Goal: Task Accomplishment & Management: Use online tool/utility

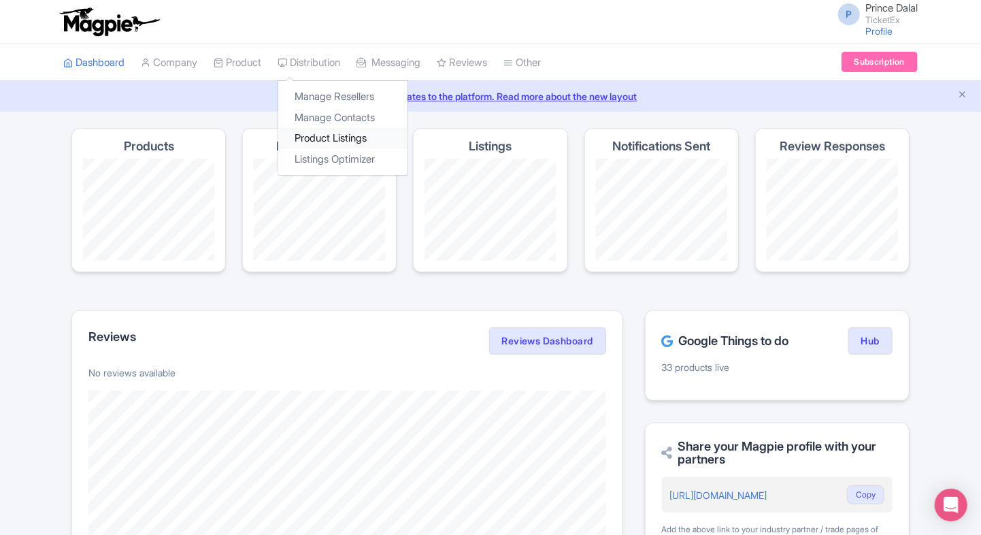
click at [351, 142] on link "Product Listings" at bounding box center [342, 138] width 129 height 21
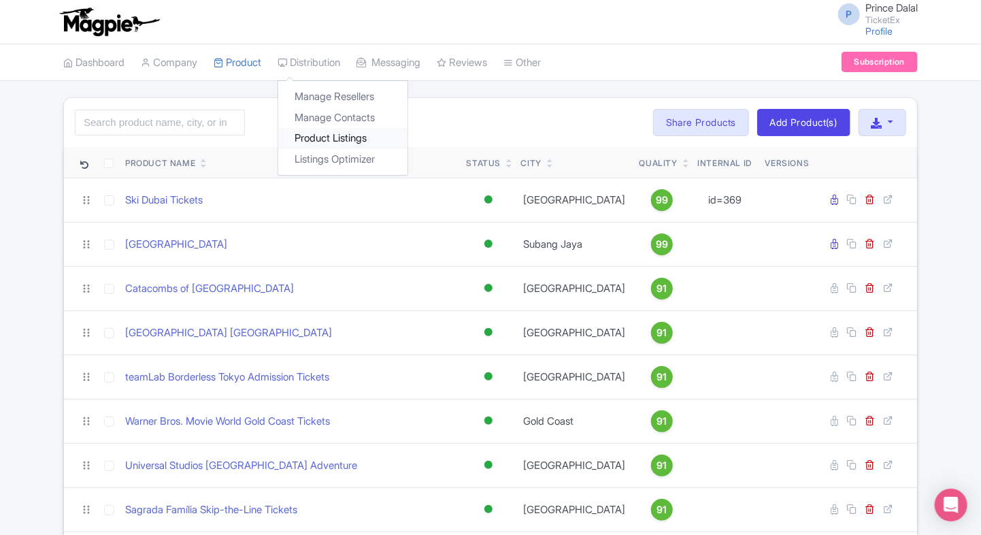
click at [333, 133] on link "Product Listings" at bounding box center [342, 138] width 129 height 21
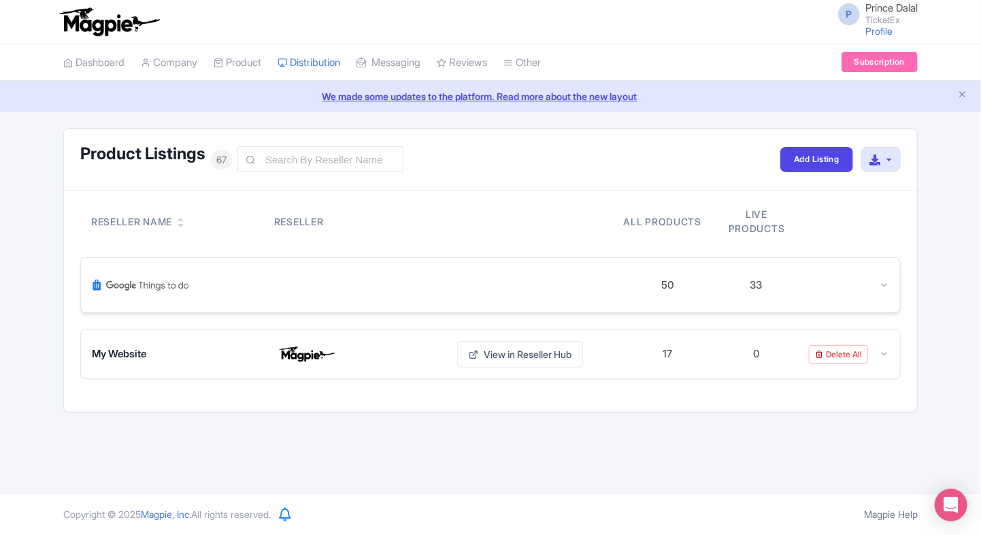
click at [866, 290] on div at bounding box center [845, 286] width 88 height 16
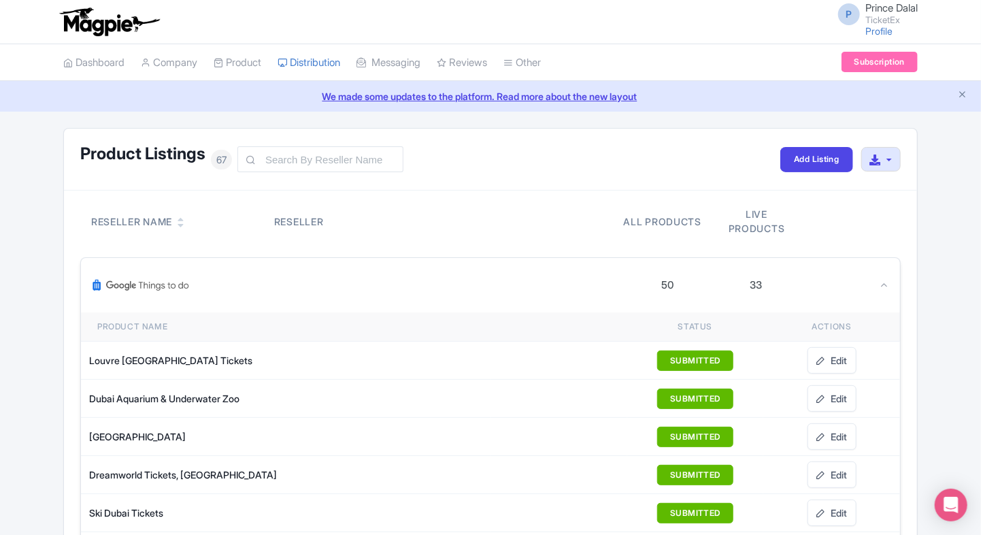
click at [882, 280] on icon at bounding box center [884, 285] width 10 height 10
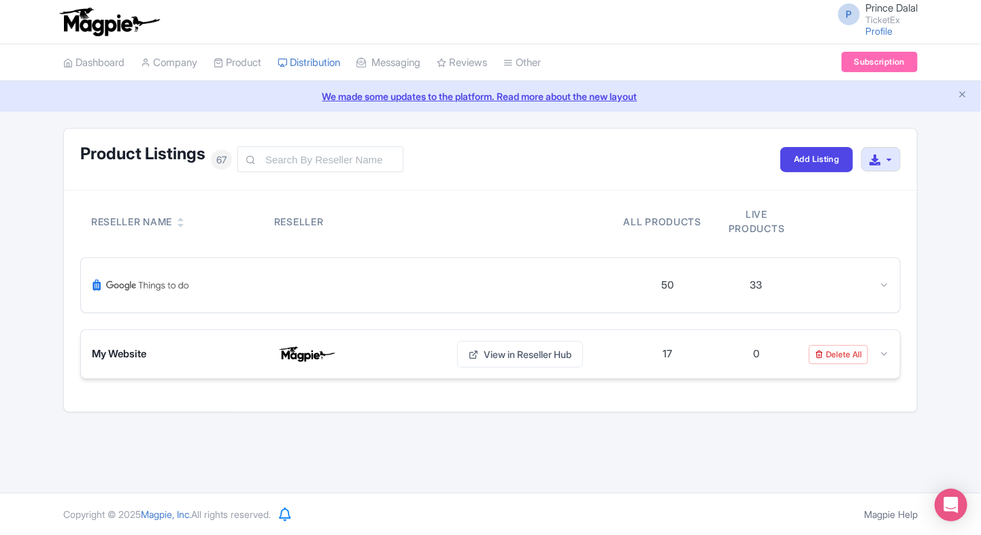
click at [891, 350] on div "My Website View in Reseller Hub 17 0 Delete All" at bounding box center [490, 354] width 819 height 48
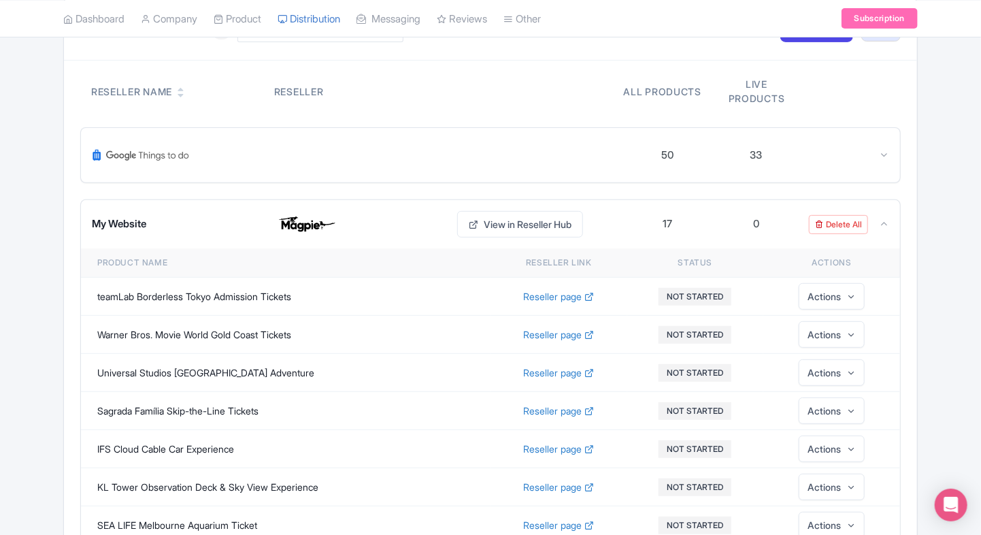
scroll to position [99, 0]
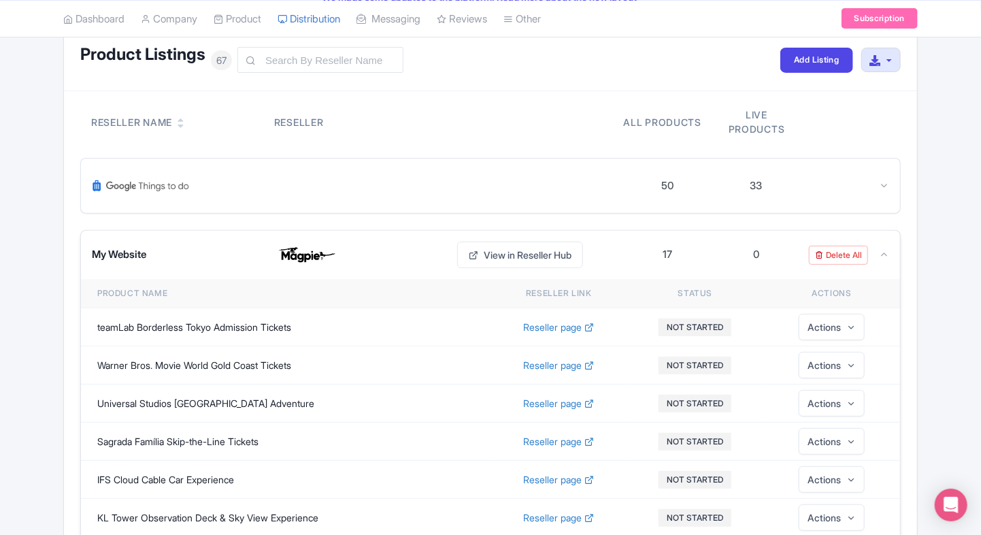
click at [877, 263] on div "My Website View in Reseller Hub 17 0 Delete All" at bounding box center [490, 255] width 819 height 48
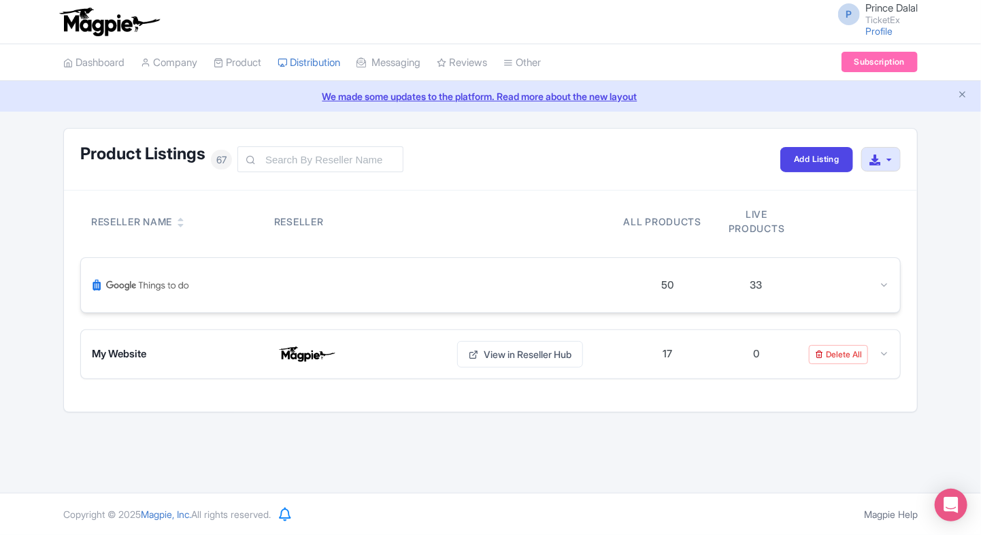
click at [888, 286] on icon at bounding box center [884, 285] width 10 height 10
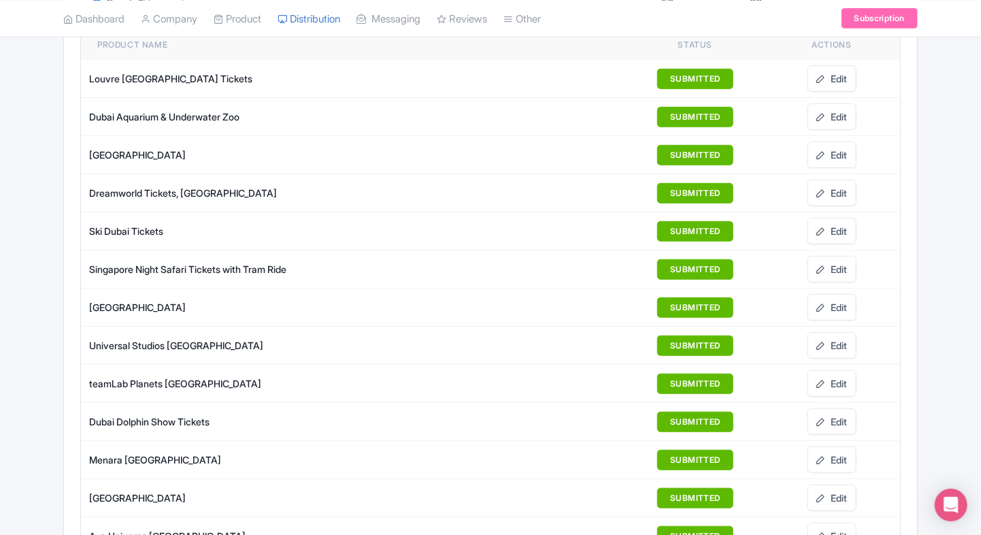
scroll to position [284, 0]
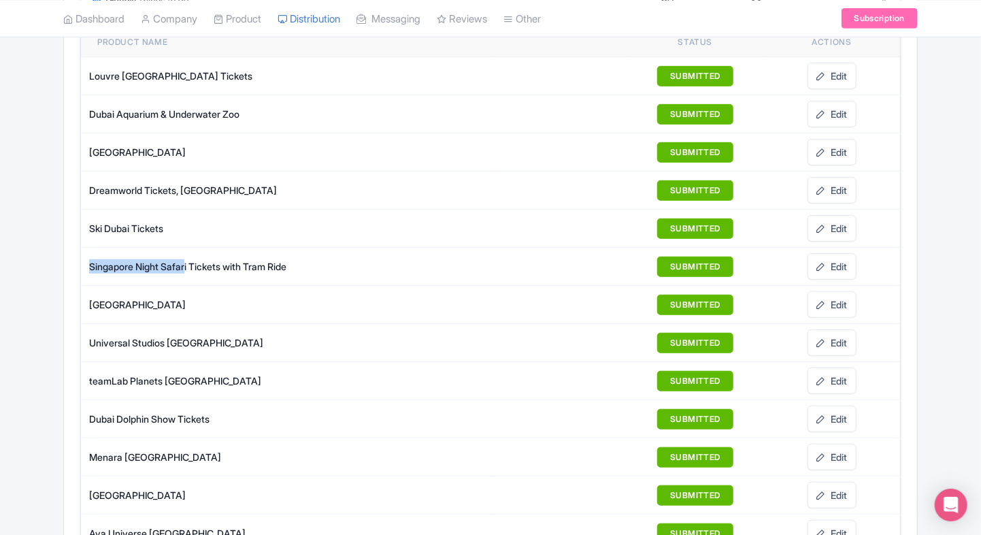
drag, startPoint x: 89, startPoint y: 259, endPoint x: 188, endPoint y: 254, distance: 99.5
click at [188, 254] on td "Singapore Night Safari Tickets with Tram Ride" at bounding box center [286, 267] width 410 height 38
copy div "Singapore Night Safar"
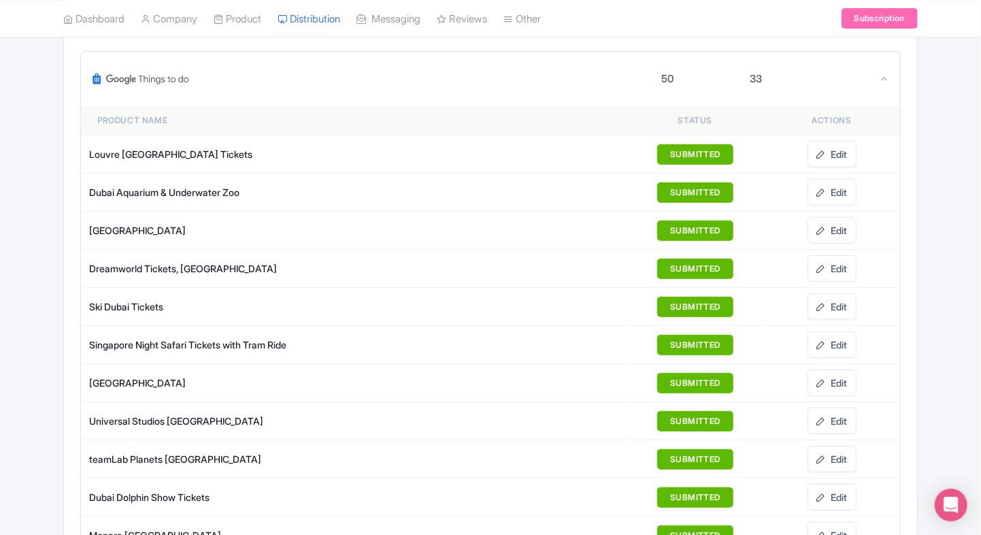
scroll to position [211, 0]
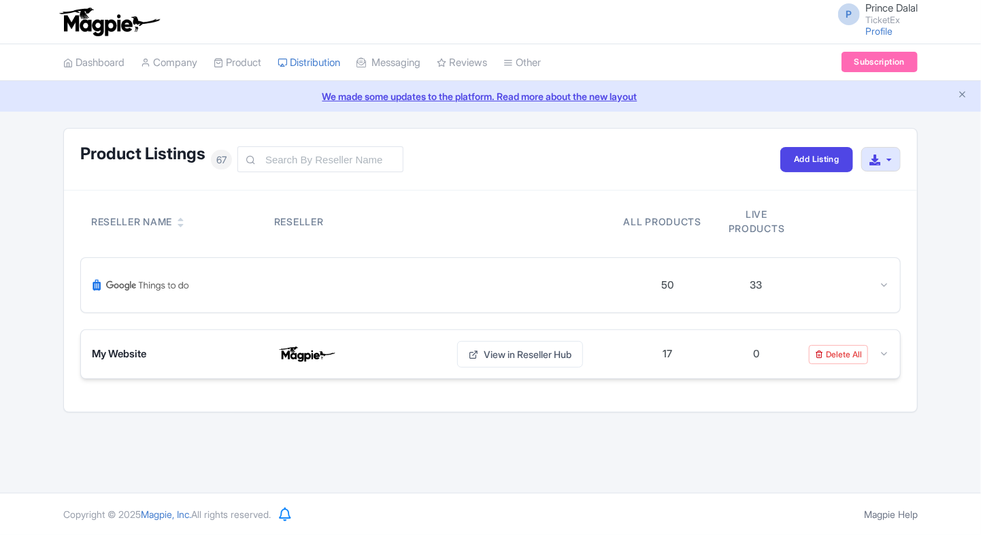
click at [887, 351] on icon at bounding box center [884, 353] width 10 height 10
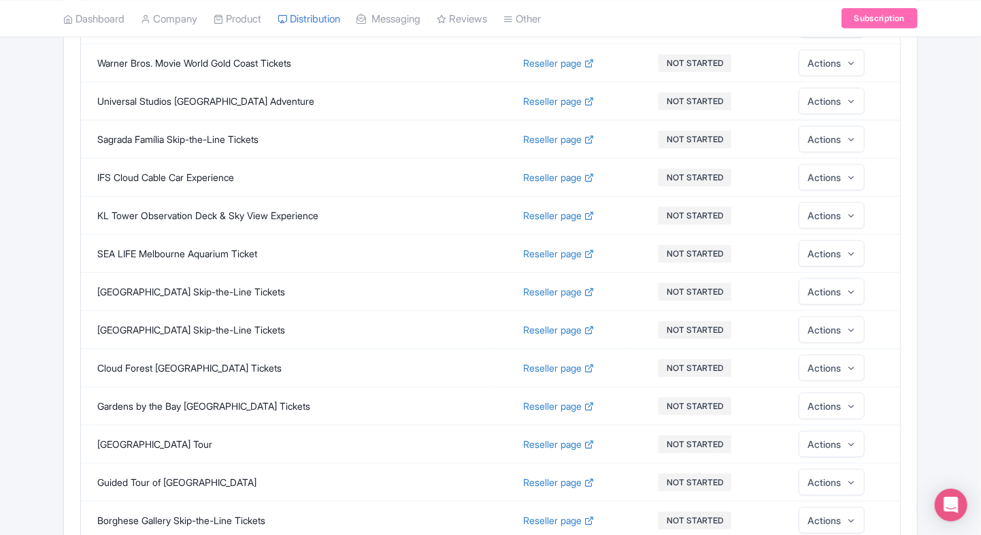
scroll to position [291, 0]
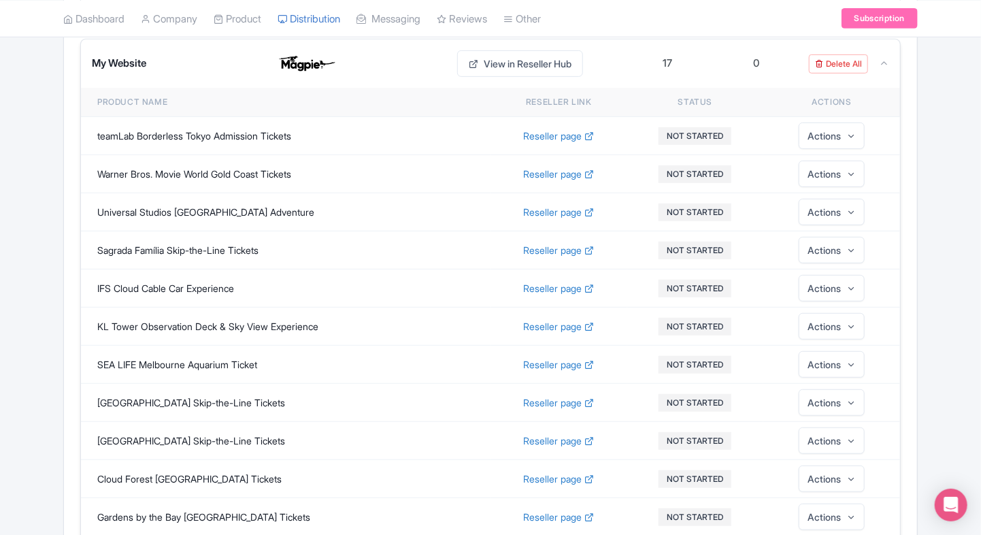
click at [887, 73] on div "My Website View in Reseller Hub 17 0 Delete All" at bounding box center [490, 63] width 819 height 48
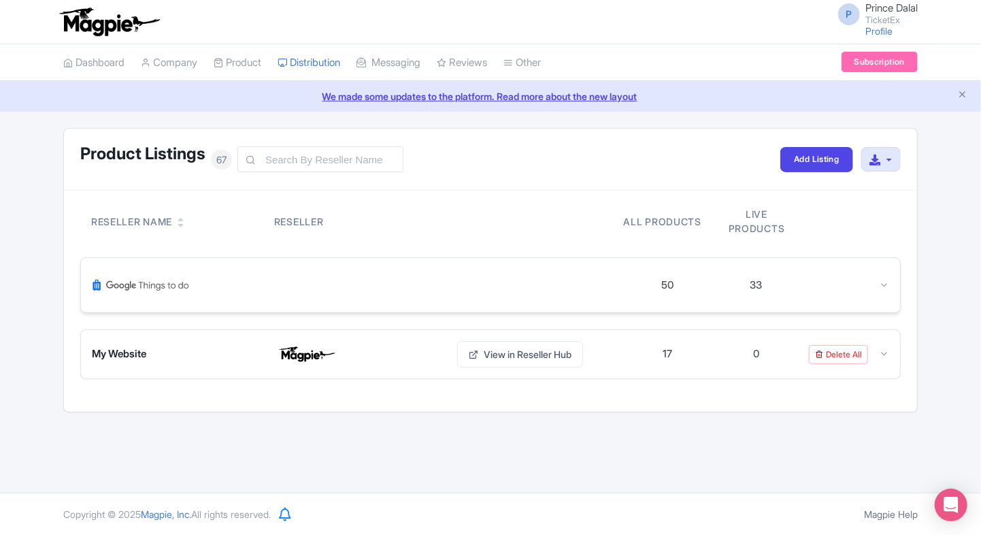
click at [887, 290] on div at bounding box center [884, 286] width 10 height 16
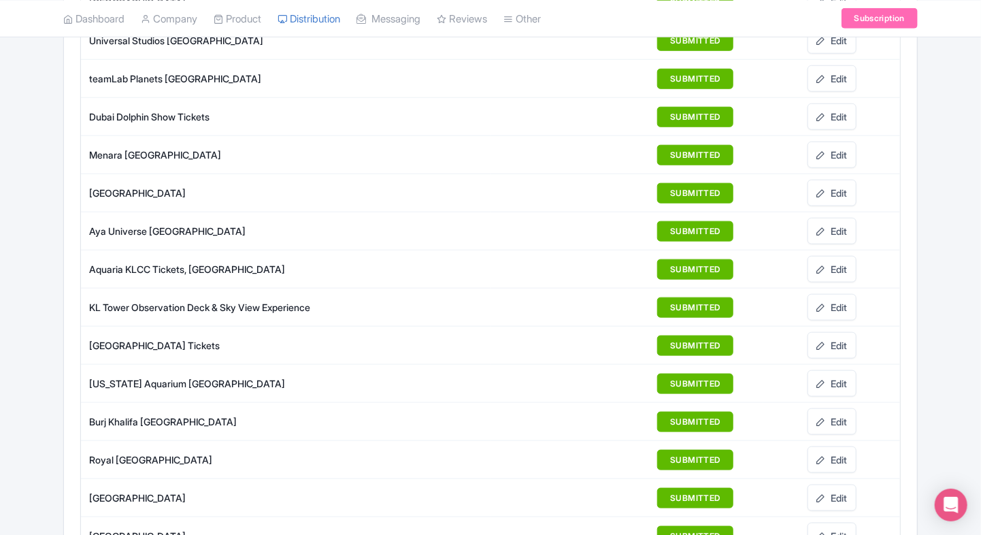
scroll to position [592, 0]
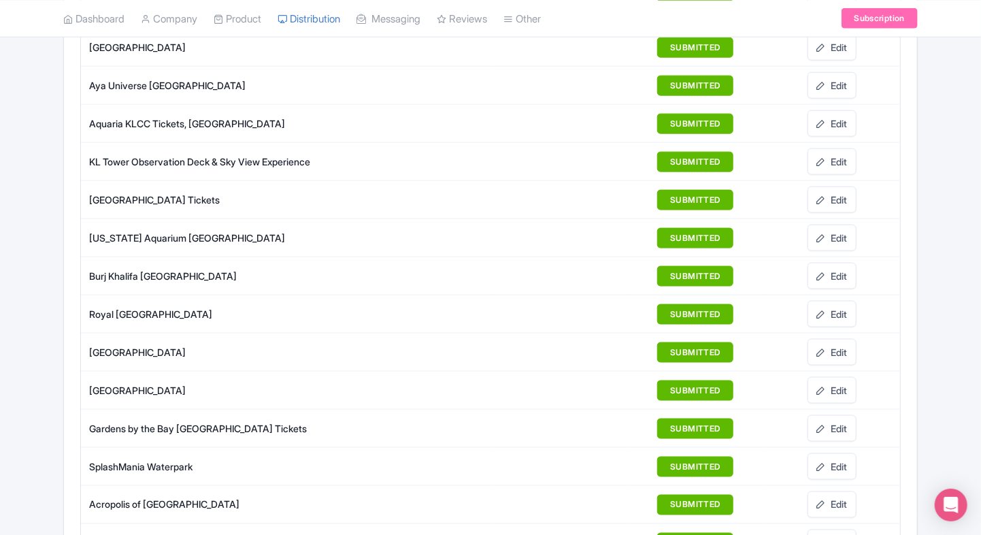
scroll to position [735, 0]
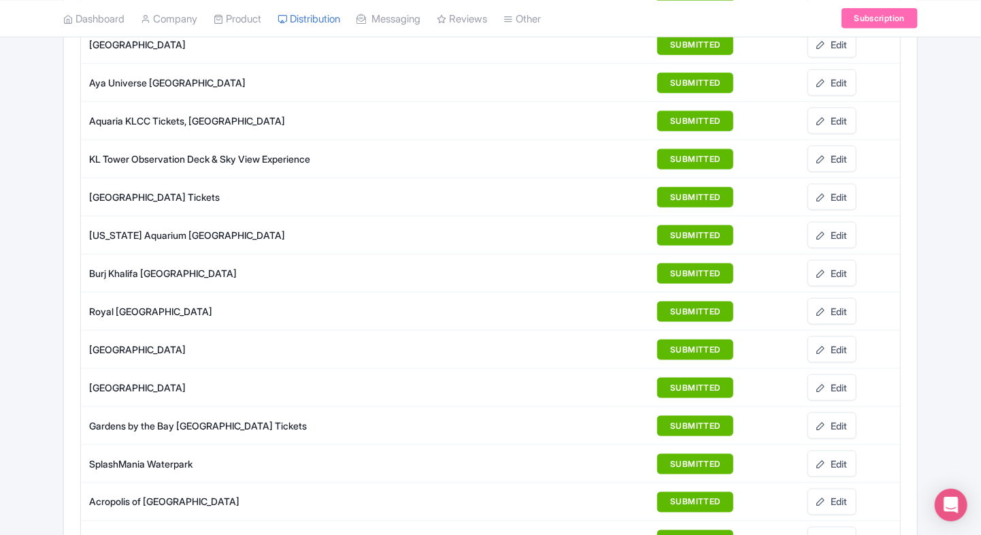
click at [63, 260] on div "Product Listings 67 Add Listing Download All Listings Reseller Name Reseller Al…" at bounding box center [490, 502] width 871 height 2218
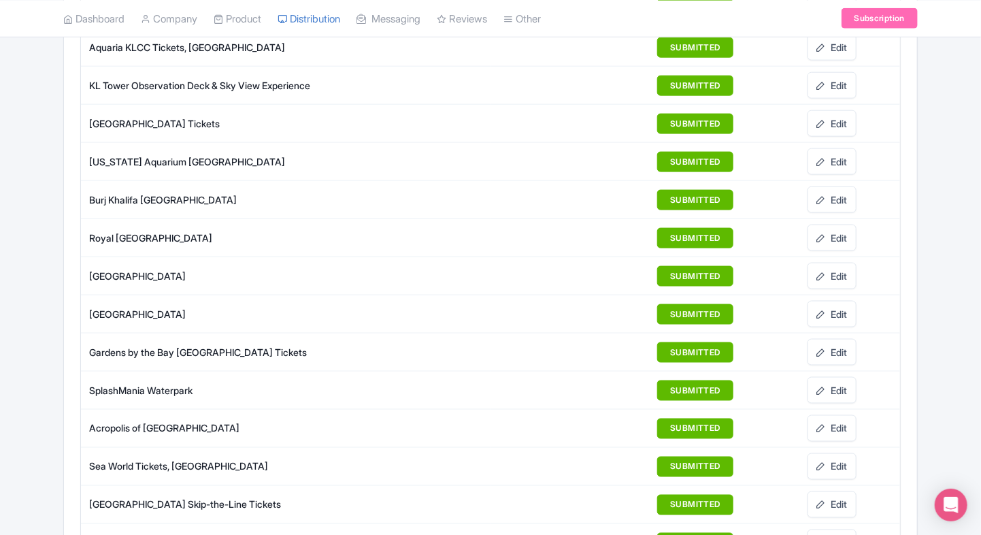
scroll to position [802, 0]
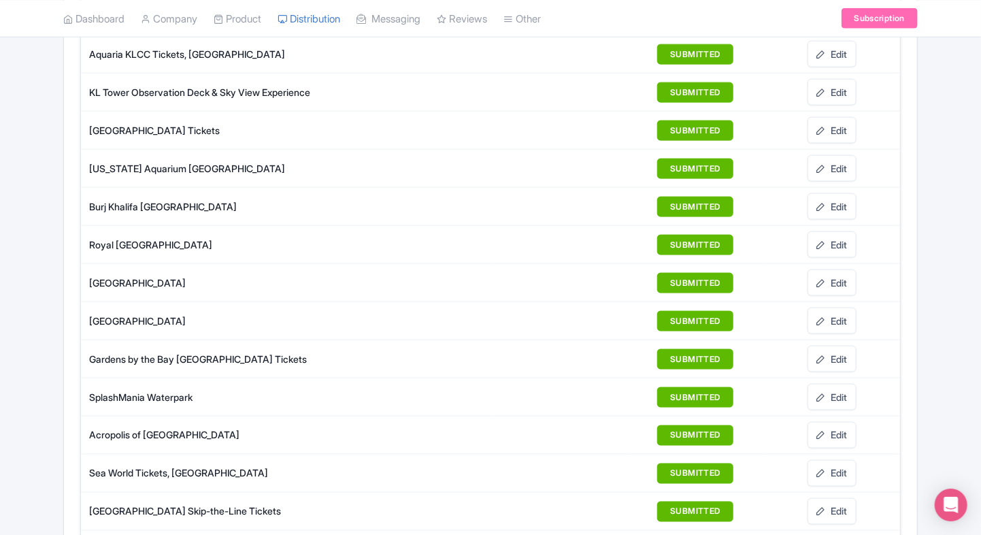
drag, startPoint x: 82, startPoint y: 312, endPoint x: 230, endPoint y: 307, distance: 147.8
click at [230, 307] on td "[GEOGRAPHIC_DATA]" at bounding box center [286, 321] width 410 height 38
copy div "[GEOGRAPHIC_DATA]"
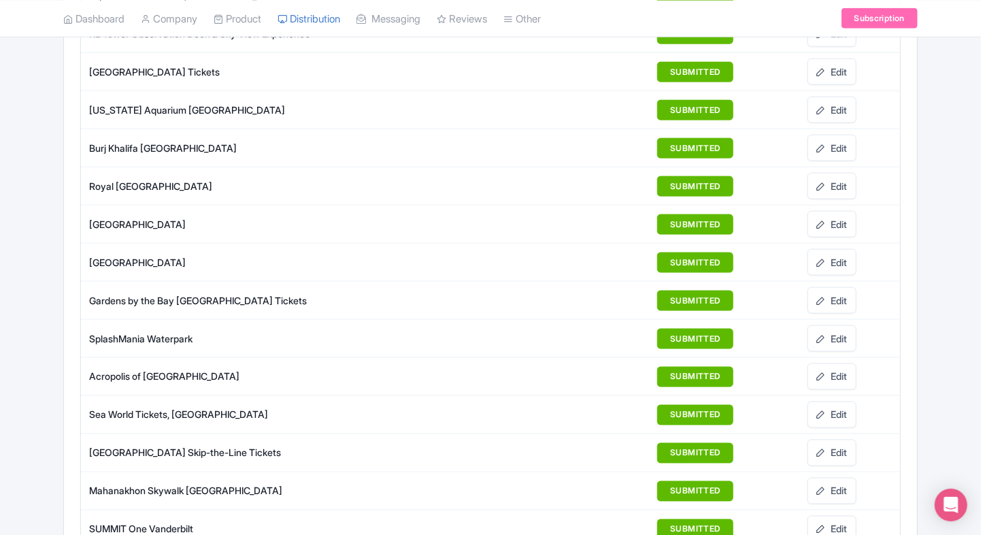
scroll to position [867, 0]
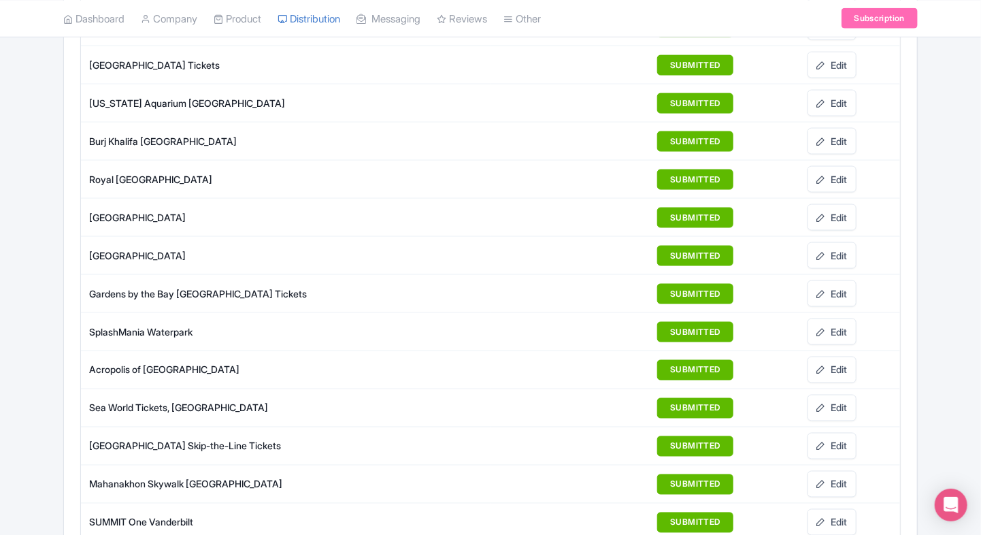
click at [45, 320] on div "Product Listings 67 Add Listing Download All Listings Reseller Name Reseller Al…" at bounding box center [490, 370] width 981 height 2218
drag, startPoint x: 88, startPoint y: 280, endPoint x: 85, endPoint y: 290, distance: 9.9
click at [85, 290] on td "Gardens by the Bay [GEOGRAPHIC_DATA] Tickets" at bounding box center [286, 294] width 410 height 38
click at [71, 303] on div "Reseller Name Reseller All products Live products 50 33 Product name Status Act…" at bounding box center [490, 401] width 853 height 2155
drag, startPoint x: 85, startPoint y: 292, endPoint x: 228, endPoint y: 276, distance: 143.7
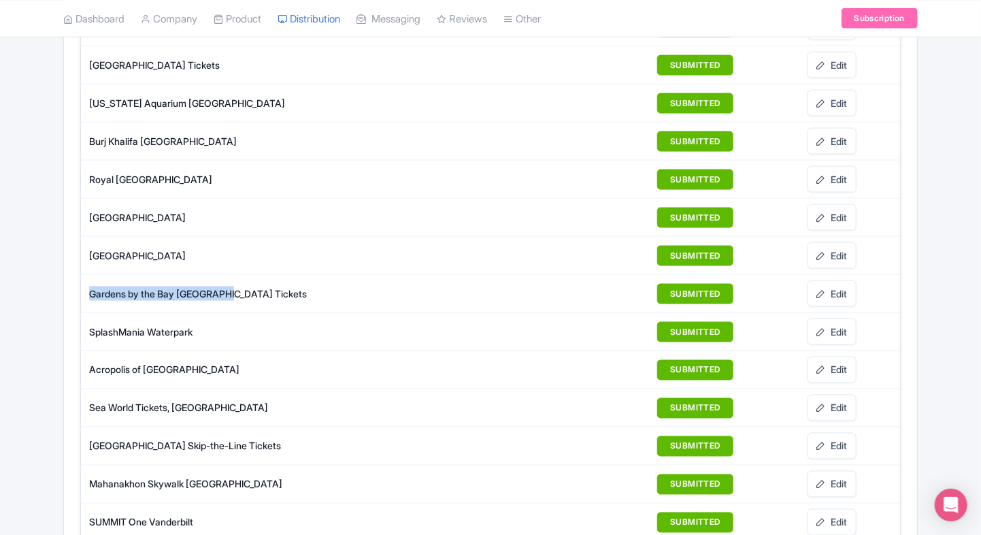
click at [228, 276] on td "Gardens by the Bay [GEOGRAPHIC_DATA] Tickets" at bounding box center [286, 294] width 410 height 38
copy div "Gardens by the Bay [GEOGRAPHIC_DATA]"
click at [43, 363] on div "Product Listings 67 Add Listing Download All Listings Reseller Name Reseller Al…" at bounding box center [490, 370] width 981 height 2218
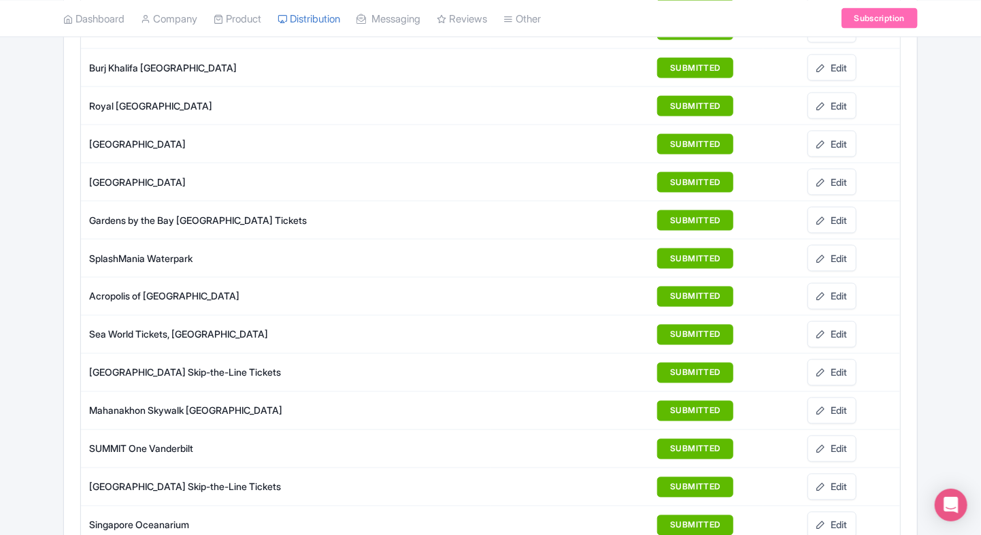
scroll to position [942, 0]
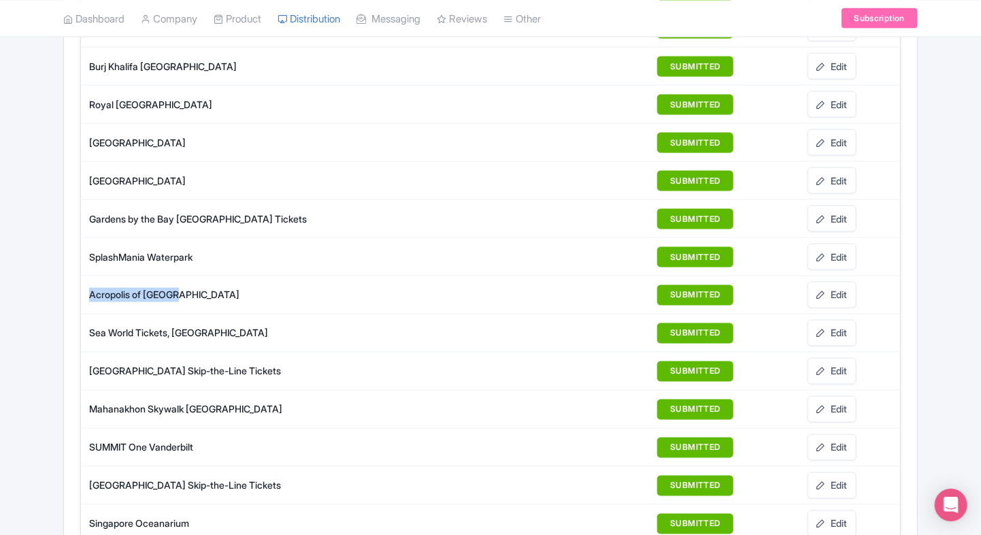
drag, startPoint x: 193, startPoint y: 280, endPoint x: 91, endPoint y: 276, distance: 101.5
click at [91, 276] on td "Acropolis of [GEOGRAPHIC_DATA]" at bounding box center [286, 295] width 410 height 38
drag, startPoint x: 91, startPoint y: 276, endPoint x: 42, endPoint y: 295, distance: 52.8
click at [42, 295] on div "Product Listings 67 Add Listing Download All Listings Reseller Name Reseller Al…" at bounding box center [490, 295] width 981 height 2218
click at [54, 299] on div "Product Listings 67 Add Listing Download All Listings Reseller Name Reseller Al…" at bounding box center [490, 295] width 981 height 2218
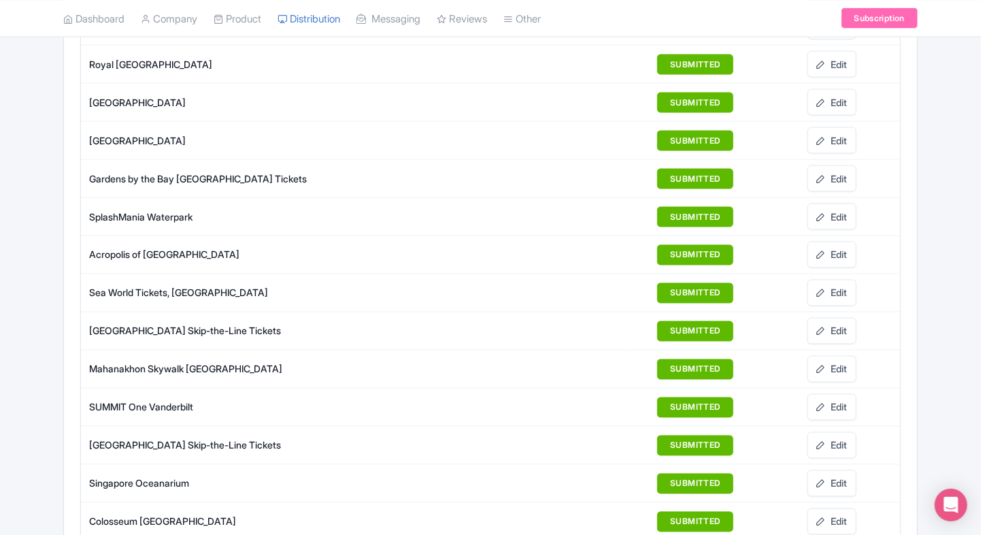
scroll to position [985, 0]
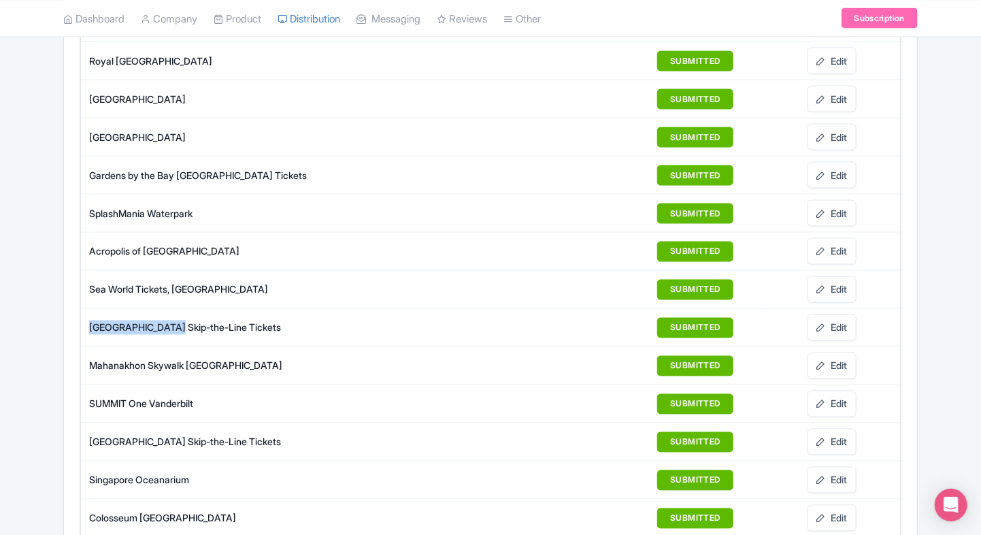
drag, startPoint x: 82, startPoint y: 314, endPoint x: 176, endPoint y: 326, distance: 95.3
click at [176, 326] on td "[GEOGRAPHIC_DATA] Skip-the-Line Tickets" at bounding box center [286, 328] width 410 height 38
click at [54, 306] on div "Product Listings 67 Add Listing Download All Listings Reseller Name Reseller Al…" at bounding box center [490, 252] width 981 height 2218
drag, startPoint x: 82, startPoint y: 310, endPoint x: 182, endPoint y: 312, distance: 100.0
click at [182, 312] on td "[GEOGRAPHIC_DATA] Skip-the-Line Tickets" at bounding box center [286, 328] width 410 height 38
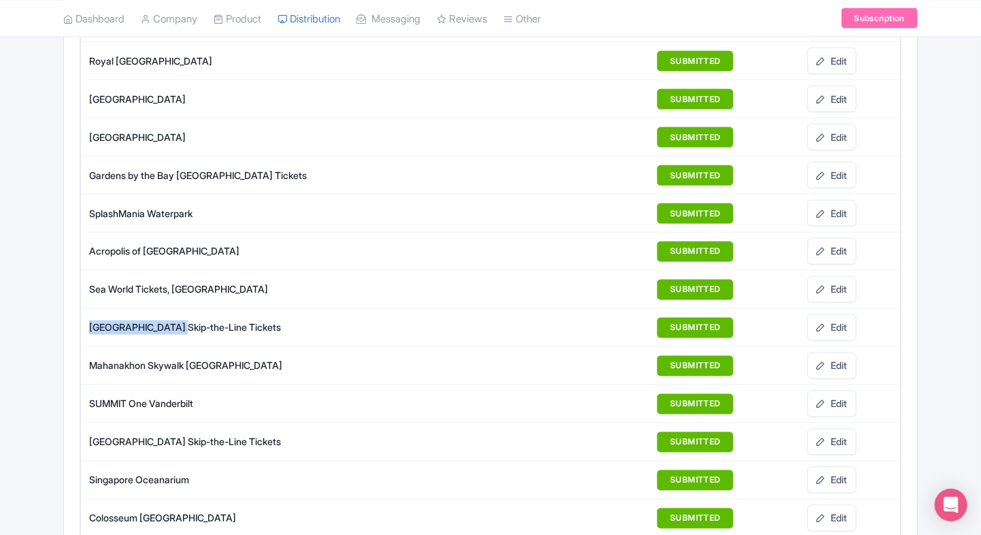
copy div "[GEOGRAPHIC_DATA]"
click at [65, 395] on div "Reseller Name Reseller All products Live products 50 33 Product name Status Act…" at bounding box center [490, 282] width 853 height 2155
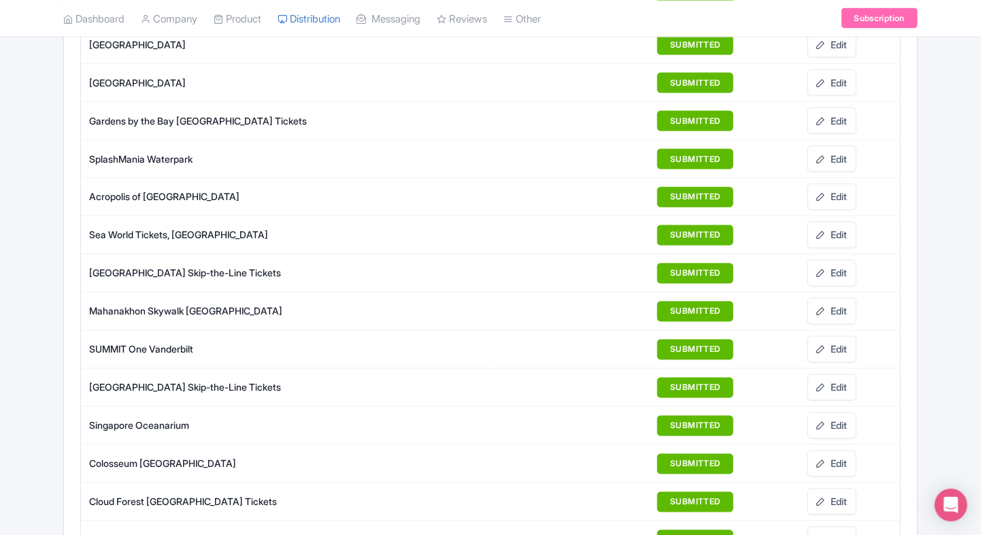
scroll to position [1042, 0]
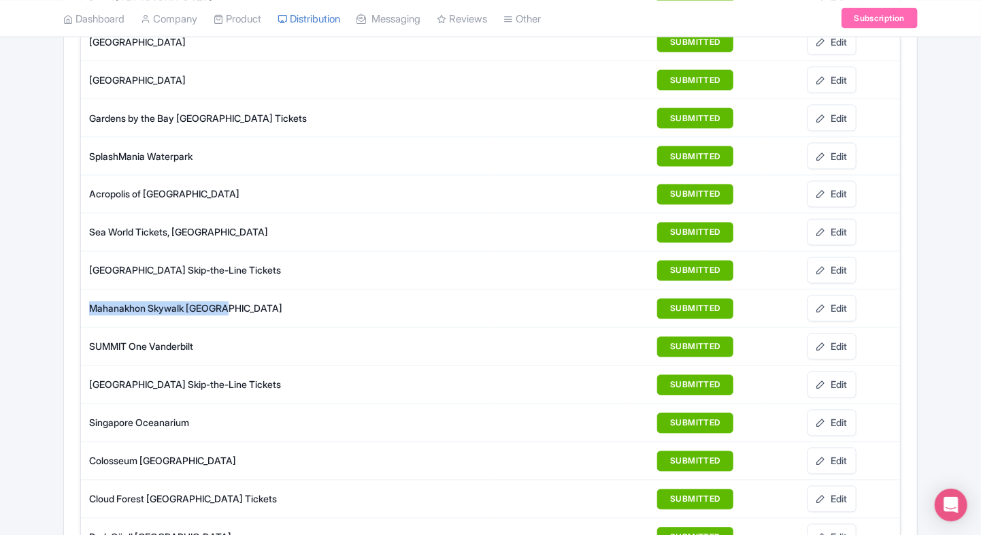
drag, startPoint x: 84, startPoint y: 293, endPoint x: 240, endPoint y: 290, distance: 155.2
click at [240, 290] on td "Mahanakhon Skywalk [GEOGRAPHIC_DATA]" at bounding box center [286, 309] width 410 height 38
copy div "Mahanakhon Skywalk [GEOGRAPHIC_DATA]"
click at [52, 388] on div "Product Listings 67 Add Listing Download All Listings Reseller Name Reseller Al…" at bounding box center [490, 194] width 981 height 2218
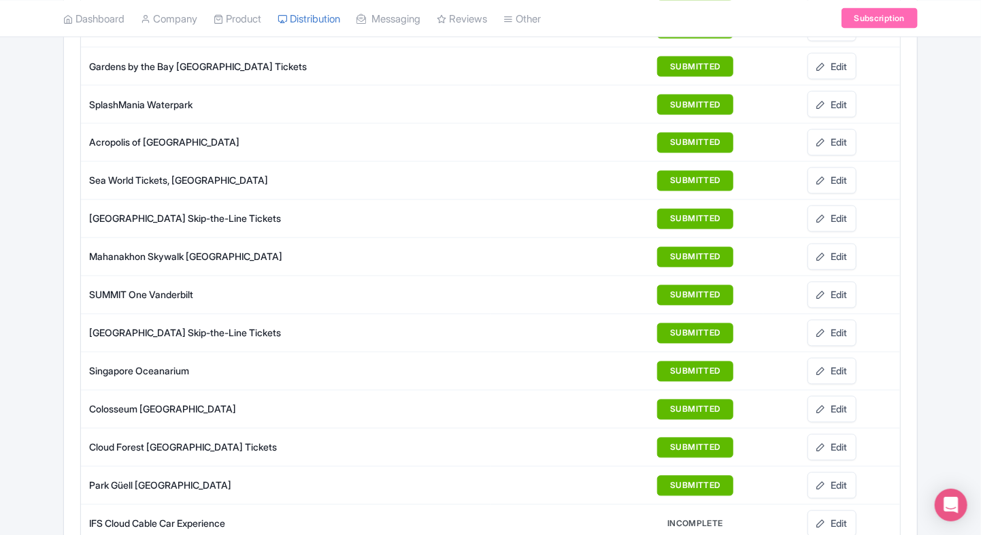
scroll to position [1096, 0]
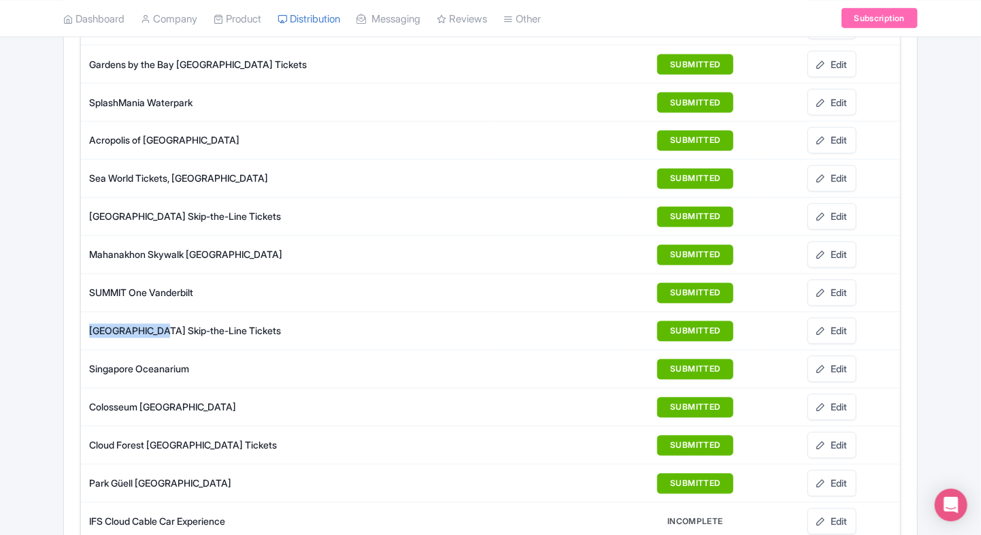
drag, startPoint x: 87, startPoint y: 322, endPoint x: 154, endPoint y: 320, distance: 67.4
click at [154, 320] on td "[GEOGRAPHIC_DATA] Skip-the-Line Tickets" at bounding box center [286, 331] width 410 height 38
copy div "[GEOGRAPHIC_DATA]"
click at [37, 376] on div "Product Listings 67 Add Listing Download All Listings Reseller Name Reseller Al…" at bounding box center [490, 141] width 981 height 2218
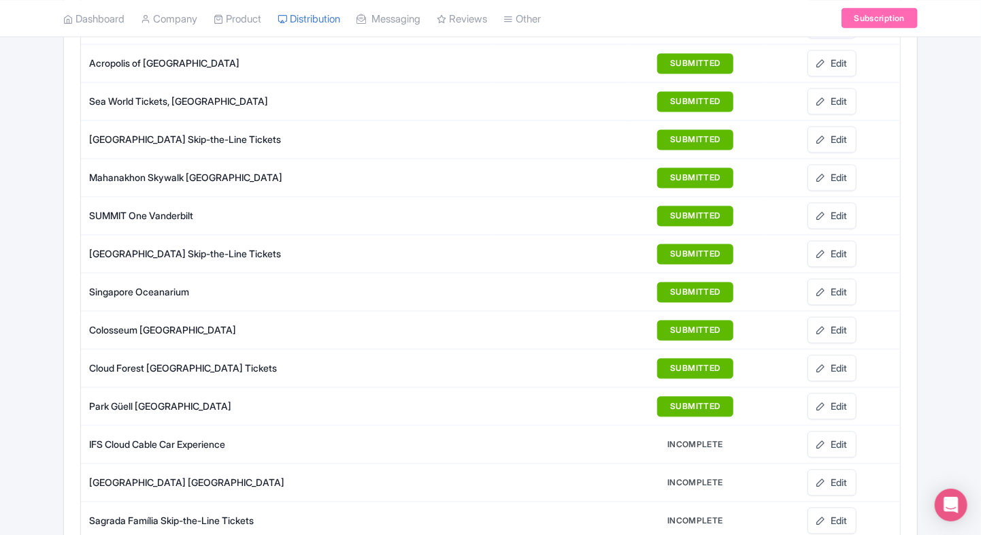
scroll to position [1200, 0]
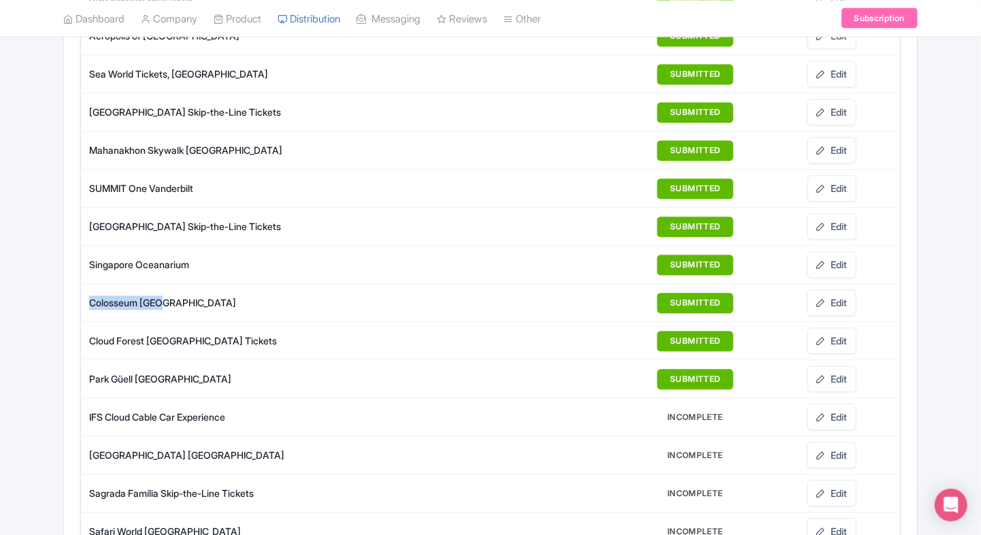
drag, startPoint x: 178, startPoint y: 293, endPoint x: 90, endPoint y: 284, distance: 88.9
click at [90, 296] on div "Colosseum [GEOGRAPHIC_DATA]" at bounding box center [289, 303] width 401 height 14
copy div "Colosseum [GEOGRAPHIC_DATA]"
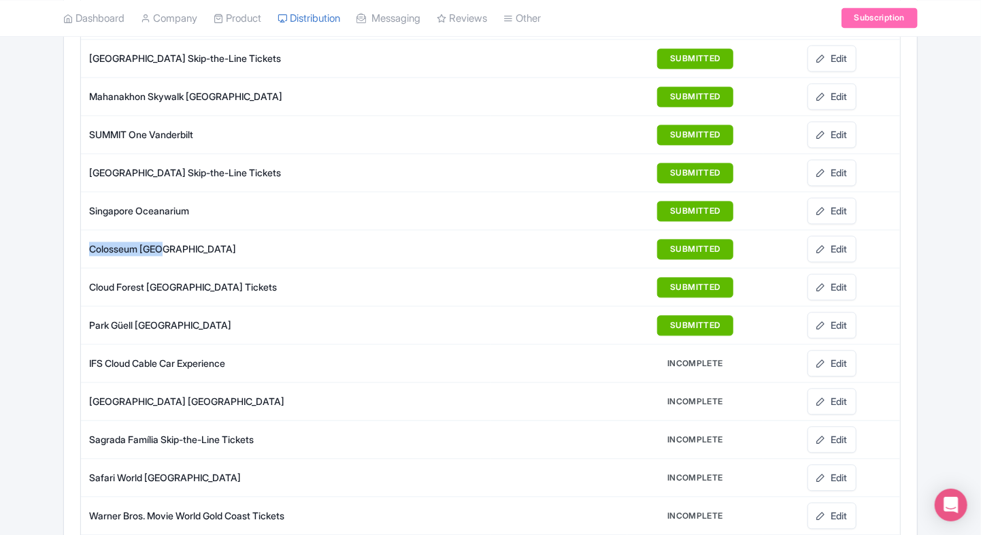
scroll to position [1263, 0]
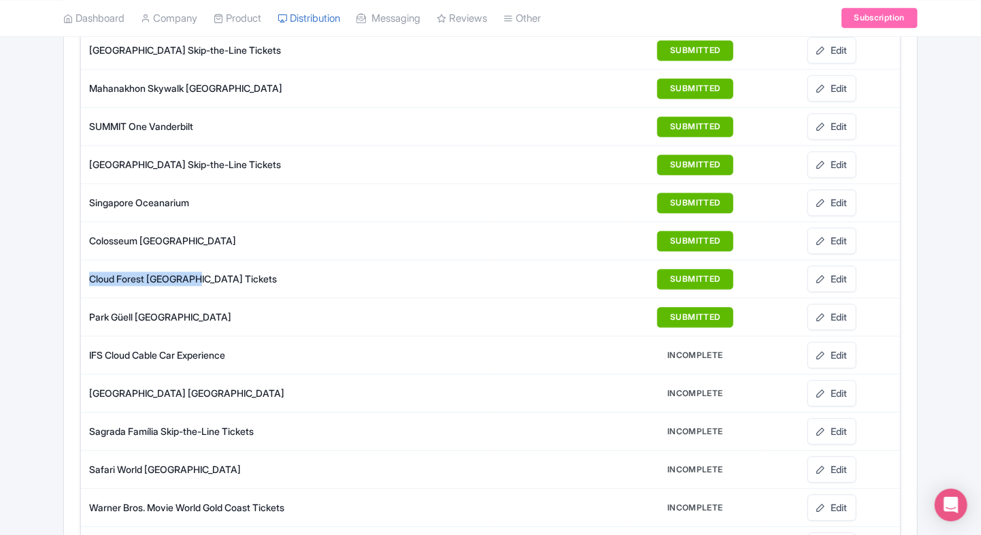
drag, startPoint x: 90, startPoint y: 263, endPoint x: 196, endPoint y: 263, distance: 106.2
click at [196, 271] on div "Cloud Forest [GEOGRAPHIC_DATA] Tickets" at bounding box center [289, 278] width 401 height 14
copy div "Cloud Forest [GEOGRAPHIC_DATA]"
drag, startPoint x: 184, startPoint y: 303, endPoint x: 87, endPoint y: 300, distance: 97.3
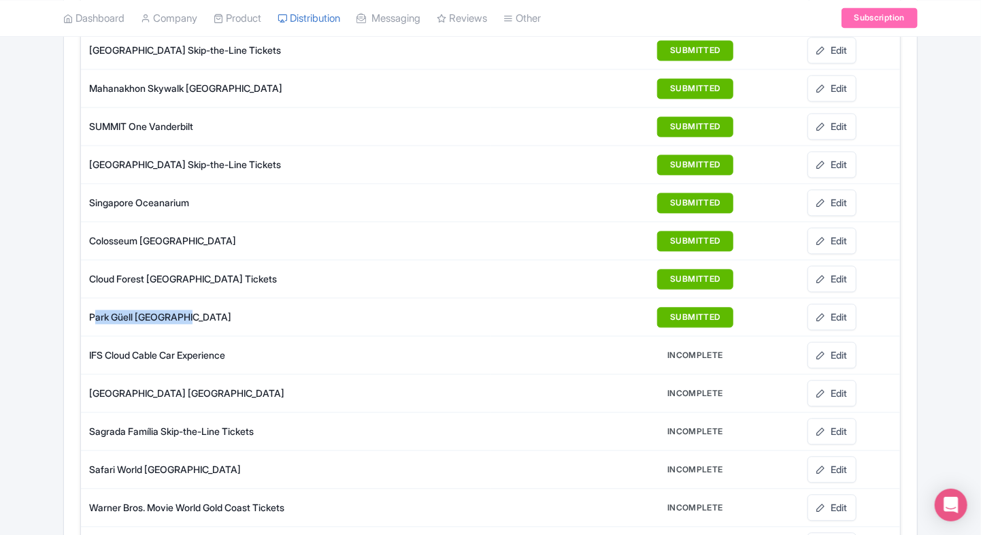
click at [87, 300] on td "Park Güell [GEOGRAPHIC_DATA]" at bounding box center [286, 317] width 410 height 38
copy div "Park Güell [GEOGRAPHIC_DATA]"
